Goal: Complete application form

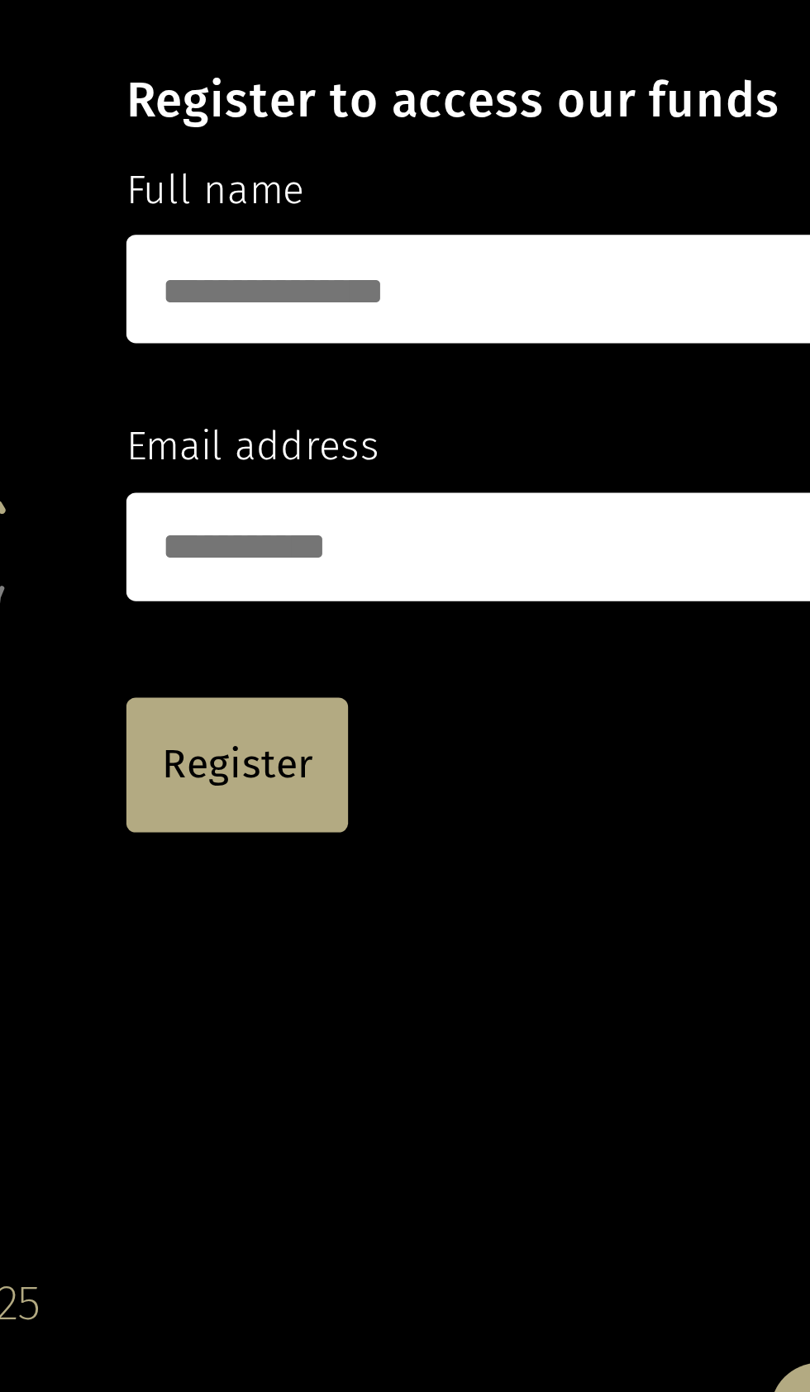
click at [639, 248] on input "text" at bounding box center [646, 248] width 240 height 37
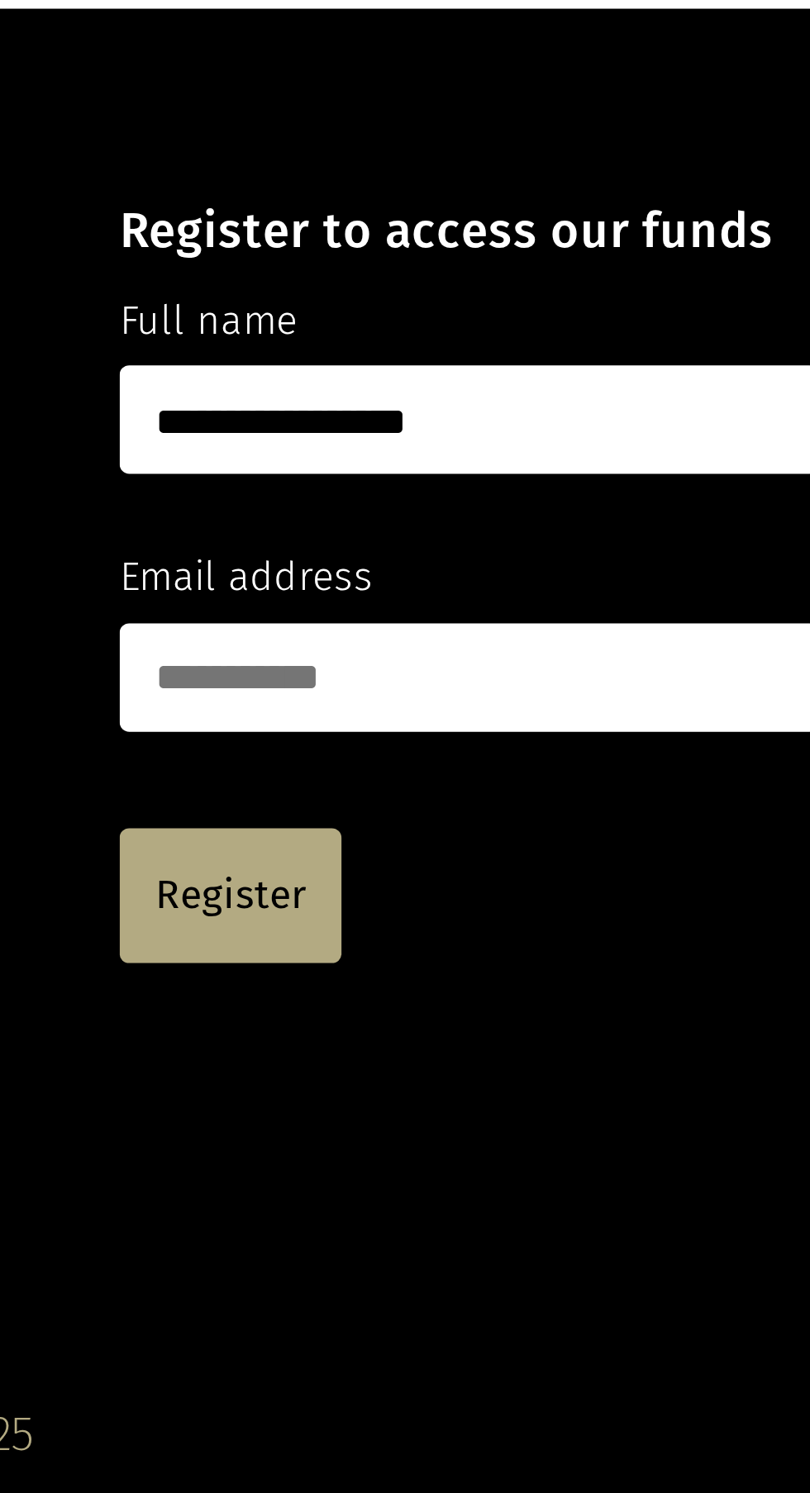
type input "**********"
click at [633, 339] on input "email" at bounding box center [646, 336] width 240 height 37
